Goal: Navigation & Orientation: Find specific page/section

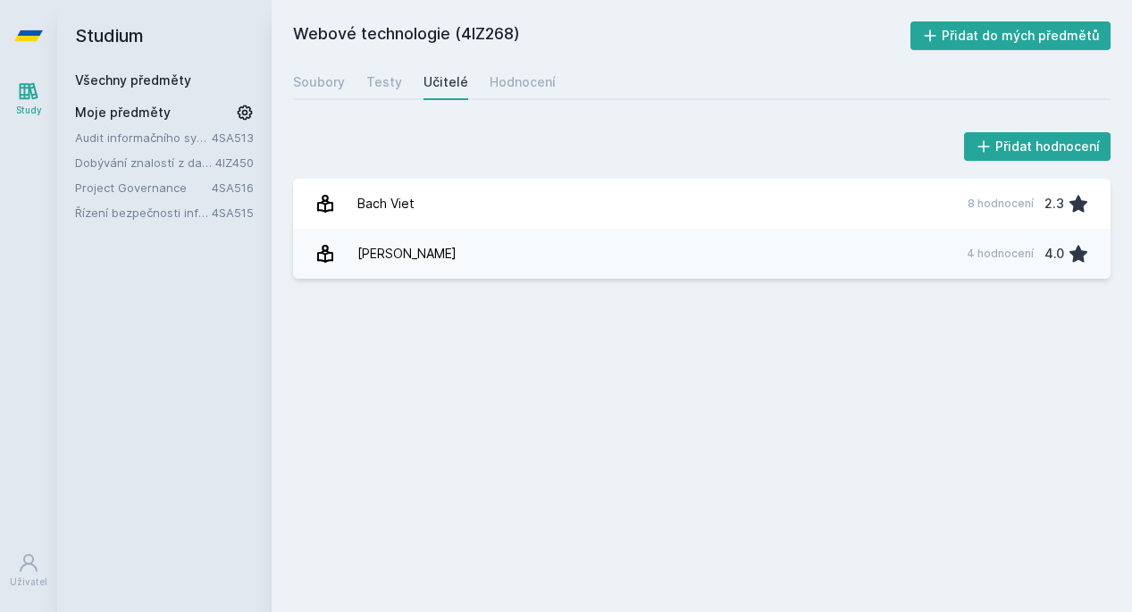
click at [134, 186] on link "Project Governance" at bounding box center [143, 188] width 137 height 18
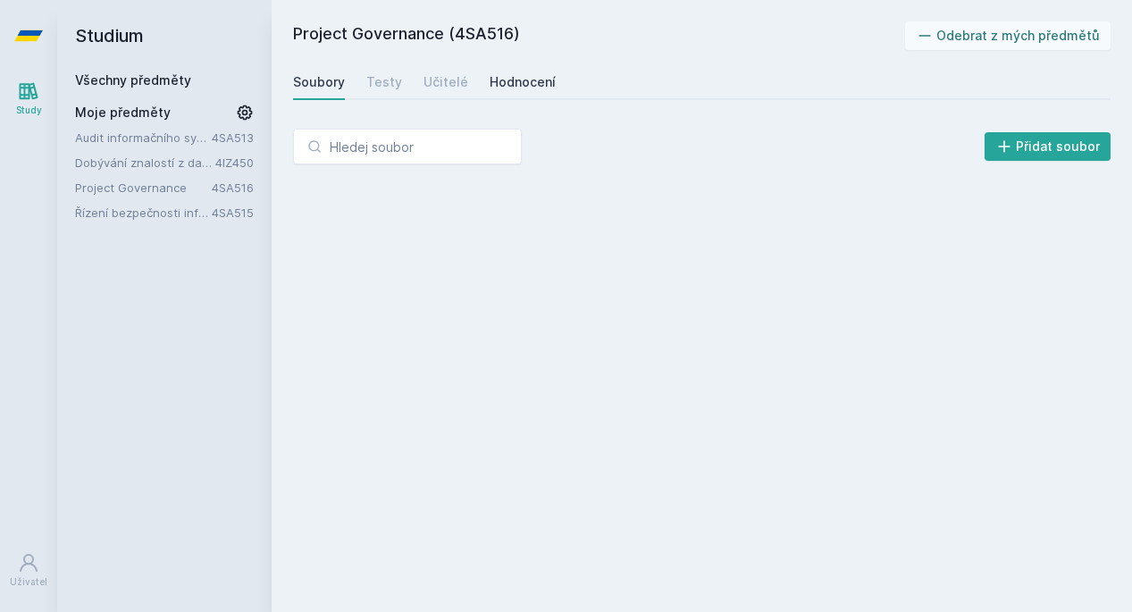
click at [500, 88] on div "Hodnocení" at bounding box center [523, 82] width 66 height 18
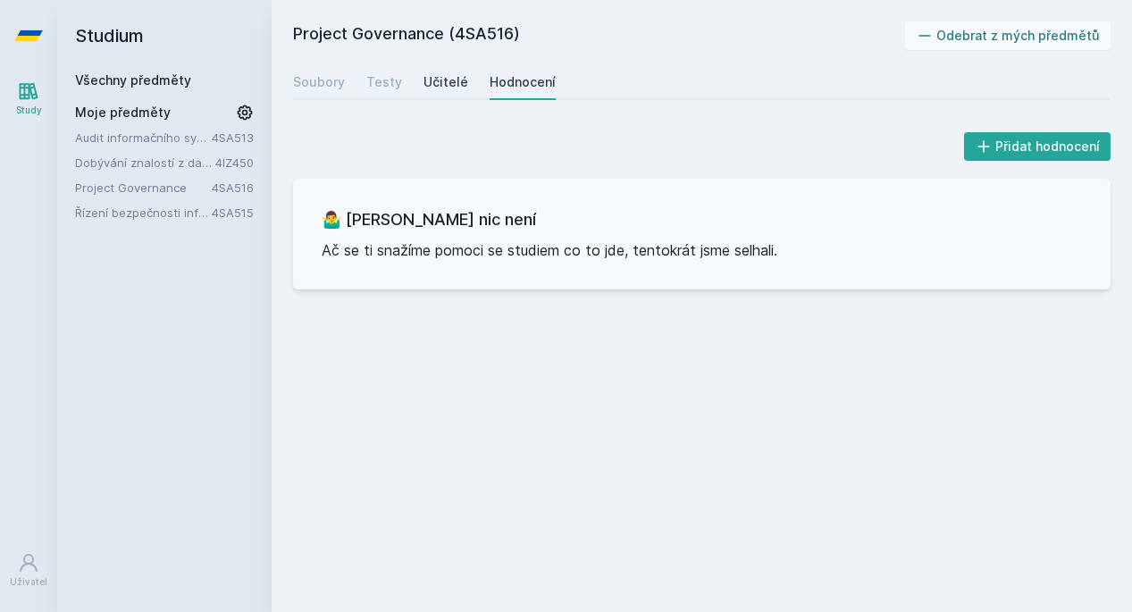
click at [435, 88] on div "Učitelé" at bounding box center [446, 82] width 45 height 18
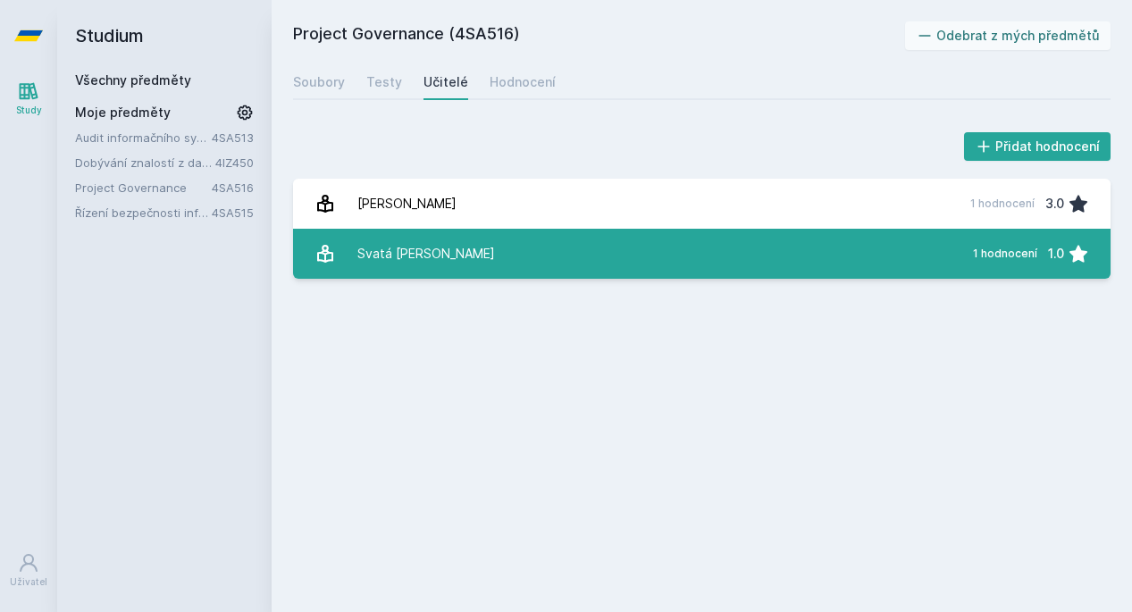
click at [413, 259] on div "Svatá [PERSON_NAME]" at bounding box center [426, 254] width 138 height 36
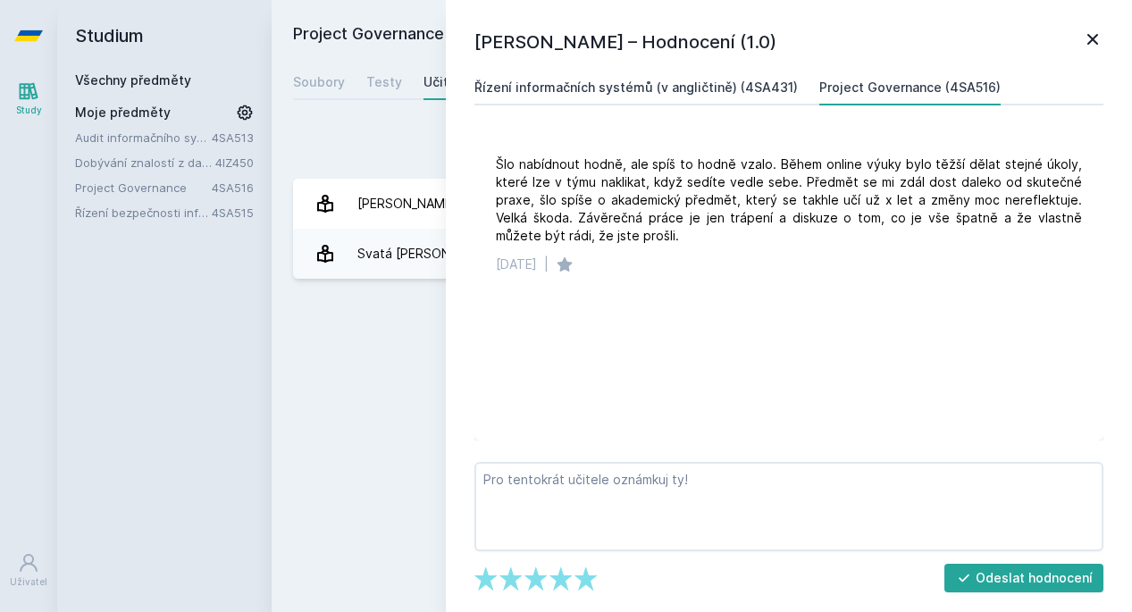
click at [706, 77] on link "Řízení informačních systémů (v angličtině) (4SA431)" at bounding box center [637, 88] width 324 height 36
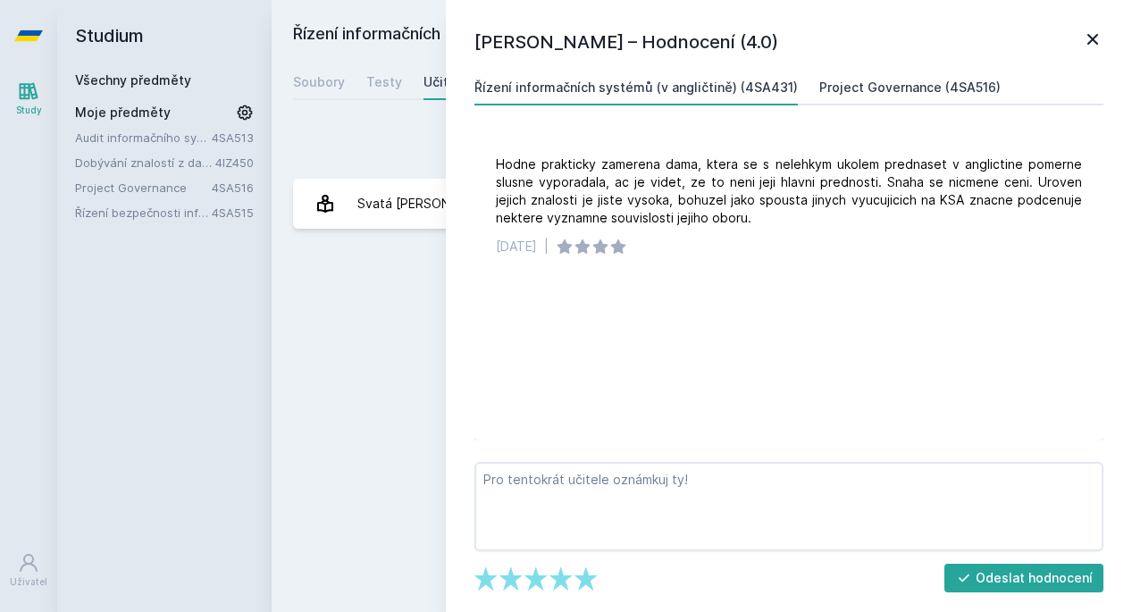
click at [861, 88] on div "Project Governance (4SA516)" at bounding box center [910, 88] width 181 height 18
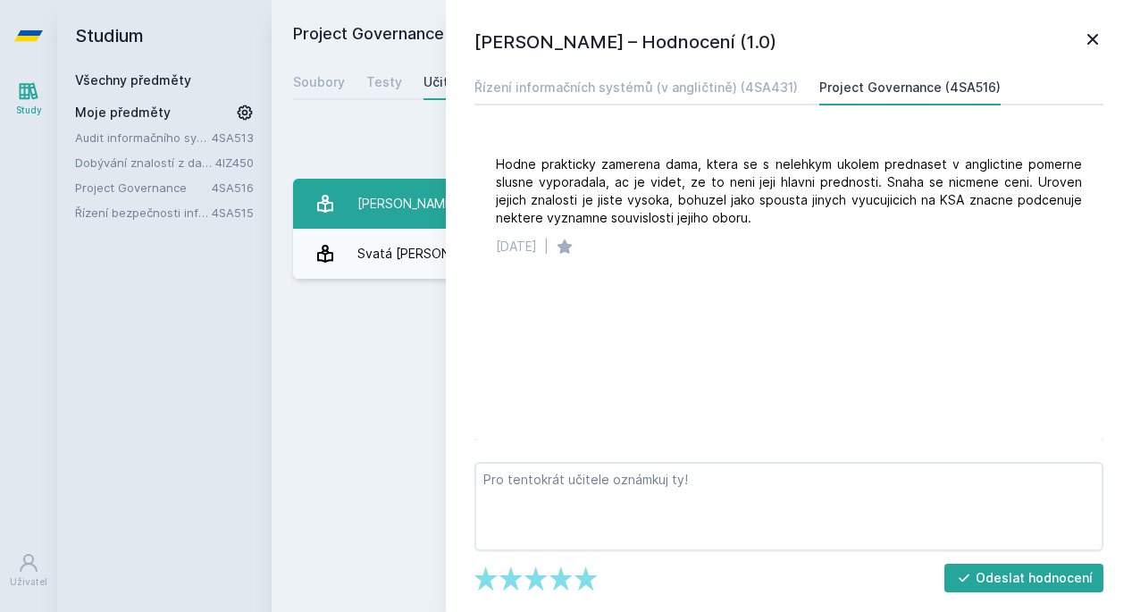
click at [361, 218] on div "[PERSON_NAME]" at bounding box center [406, 204] width 99 height 36
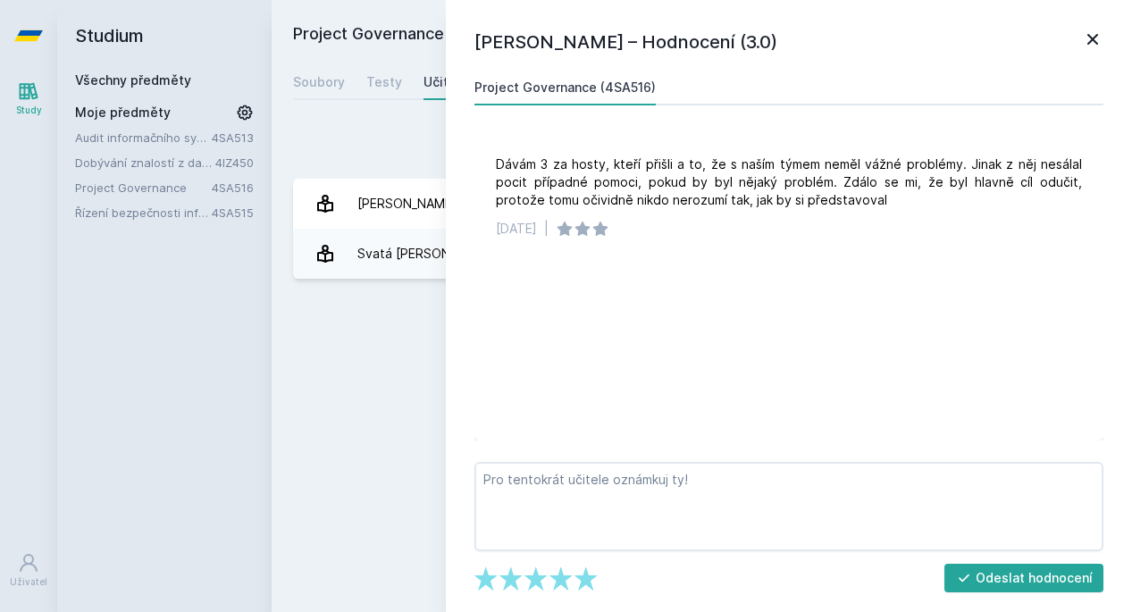
click at [1100, 29] on icon at bounding box center [1092, 39] width 21 height 21
